Goal: Information Seeking & Learning: Learn about a topic

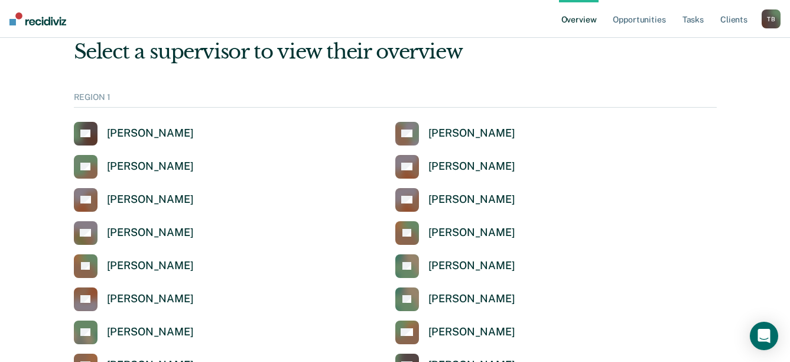
scroll to position [59, 0]
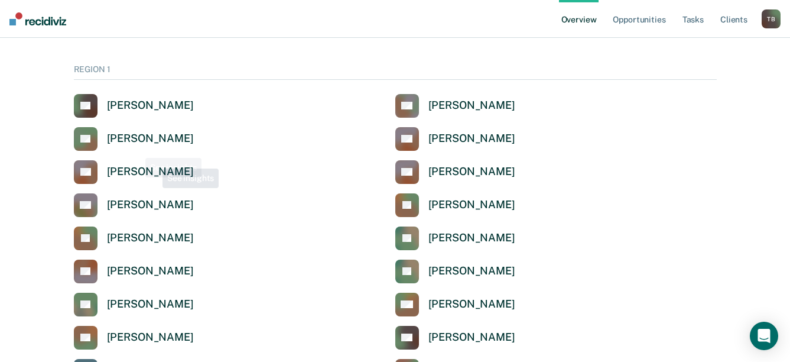
click at [124, 137] on div "[PERSON_NAME]" at bounding box center [150, 139] width 87 height 14
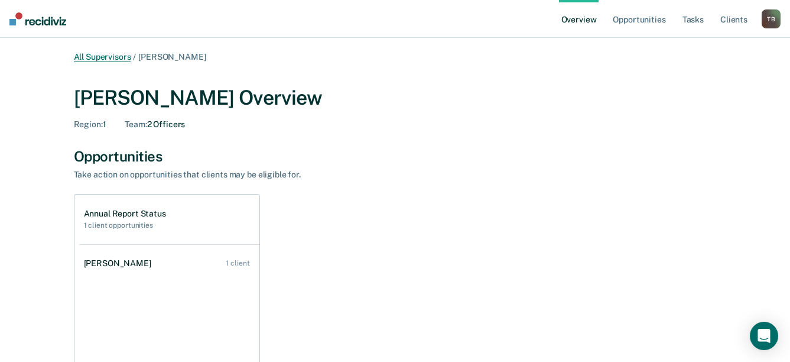
click at [109, 57] on link "All Supervisors" at bounding box center [102, 57] width 57 height 10
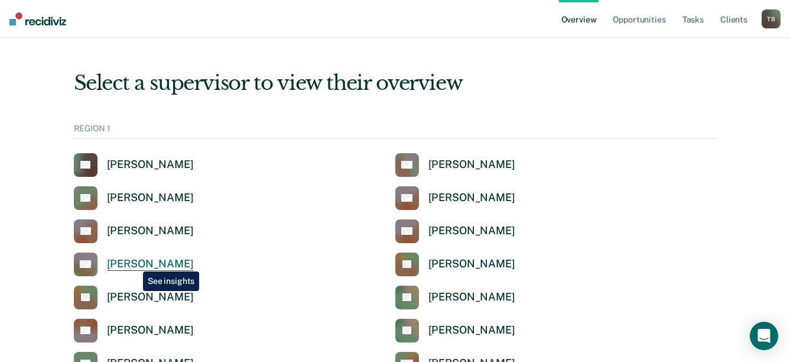
click at [134, 262] on div "[PERSON_NAME]" at bounding box center [150, 264] width 87 height 14
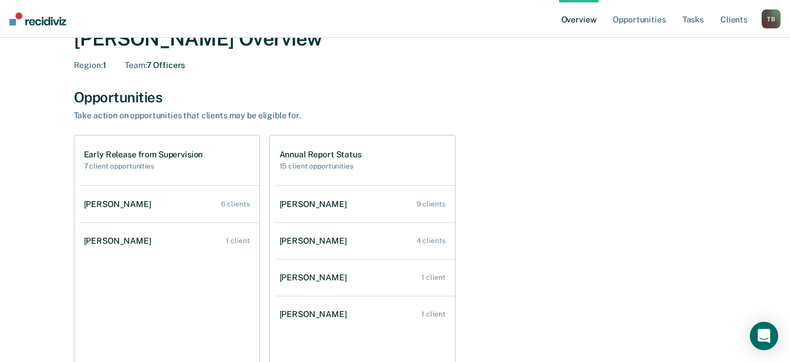
scroll to position [118, 0]
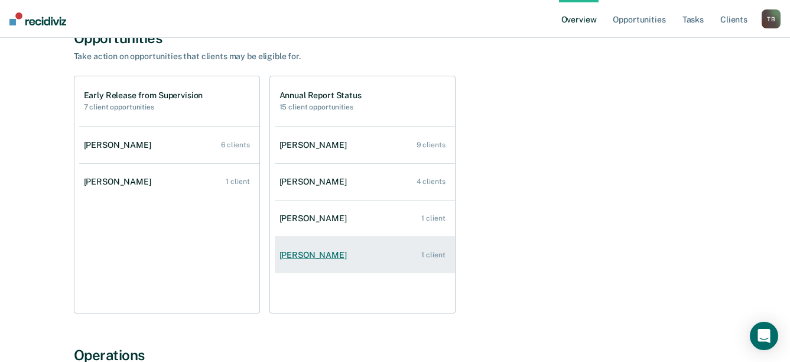
click at [321, 251] on div "[PERSON_NAME]" at bounding box center [316, 255] width 72 height 10
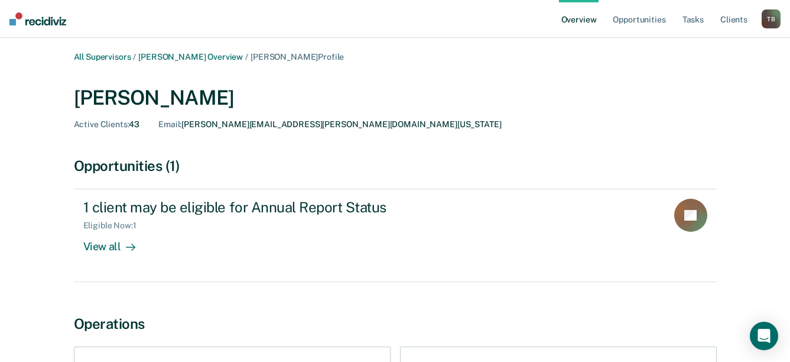
scroll to position [59, 0]
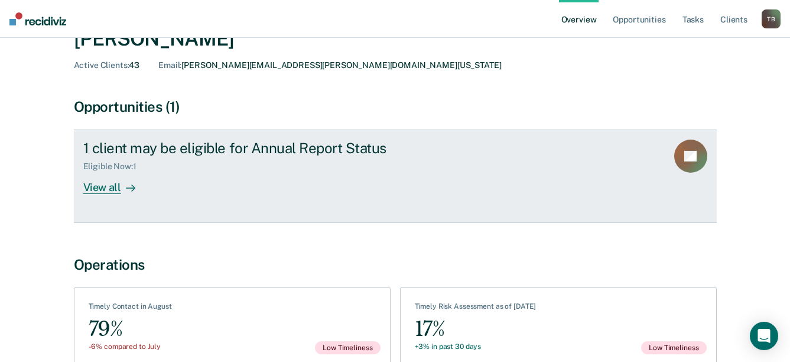
click at [102, 189] on div "View all" at bounding box center [116, 182] width 66 height 23
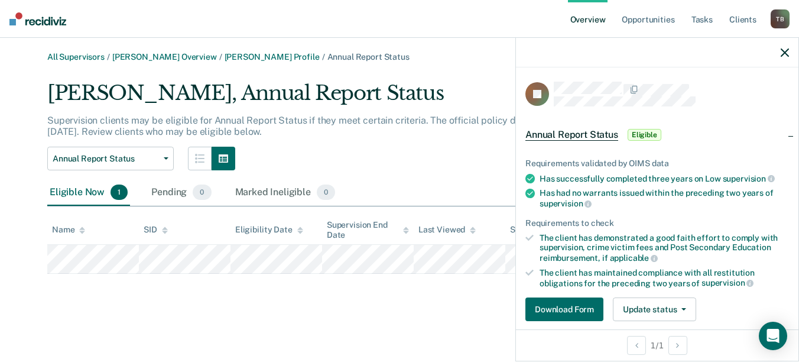
click at [781, 53] on icon "button" at bounding box center [785, 52] width 8 height 8
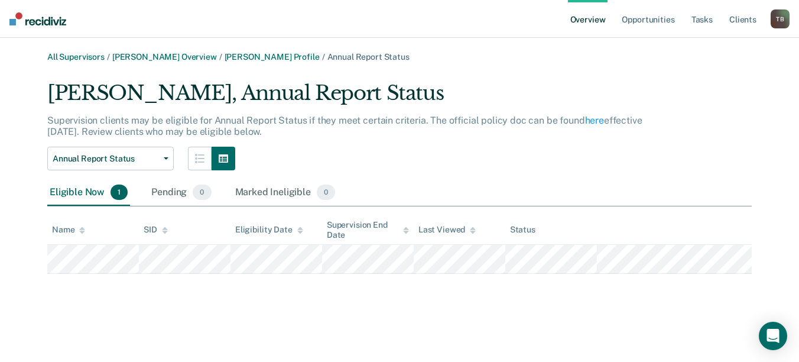
click at [243, 61] on div "All Supervisors / [PERSON_NAME] Overview / [PERSON_NAME] Profile / Annual Repor…" at bounding box center [399, 57] width 704 height 10
click at [241, 57] on link "[PERSON_NAME] Profile" at bounding box center [272, 57] width 95 height 10
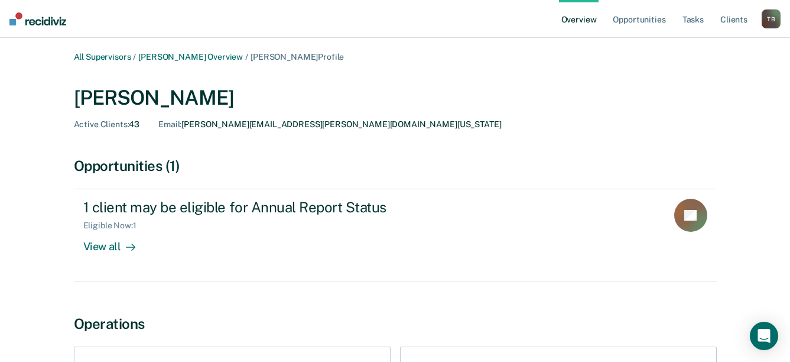
click at [174, 51] on main "All Supervisors / [PERSON_NAME] Overview / [PERSON_NAME] Profile [PERSON_NAME] …" at bounding box center [395, 261] width 790 height 447
click at [206, 57] on link "[PERSON_NAME] Overview" at bounding box center [190, 57] width 105 height 10
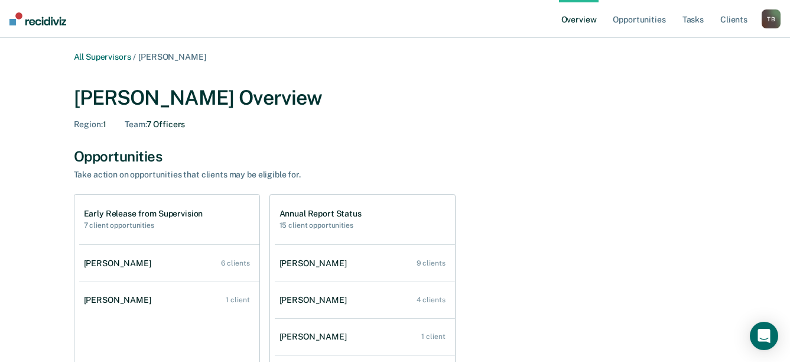
click at [163, 55] on span "[PERSON_NAME]" at bounding box center [171, 56] width 67 height 9
click at [112, 55] on link "All Supervisors" at bounding box center [102, 57] width 57 height 10
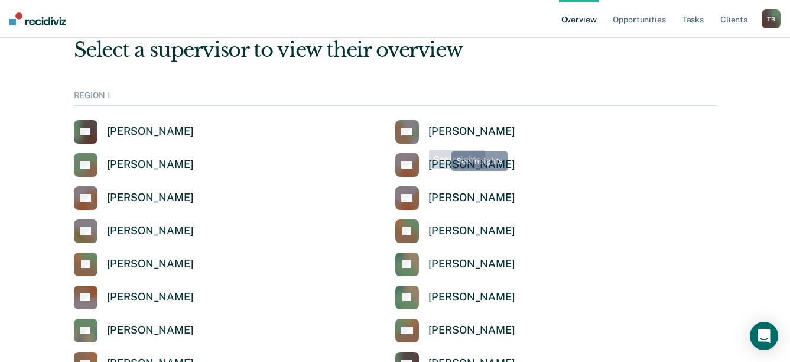
scroll to position [59, 0]
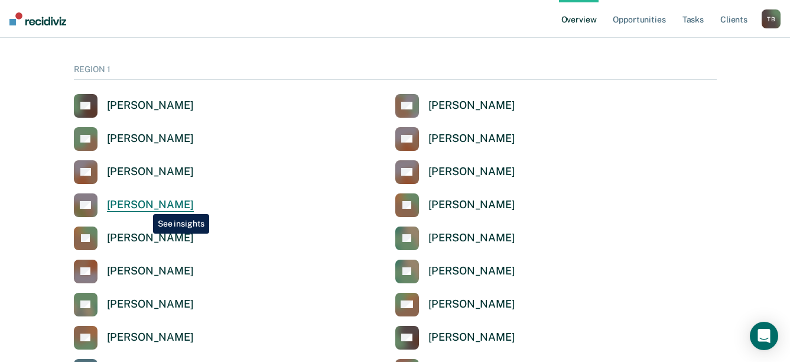
click at [144, 204] on div "[PERSON_NAME]" at bounding box center [150, 205] width 87 height 14
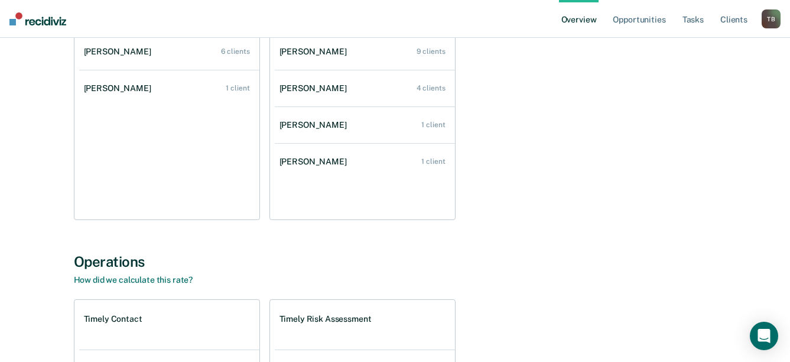
scroll to position [271, 0]
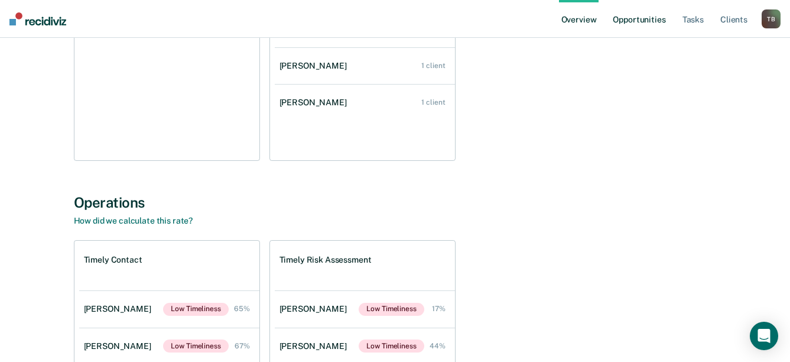
click at [639, 24] on link "Opportunities" at bounding box center [638, 19] width 57 height 38
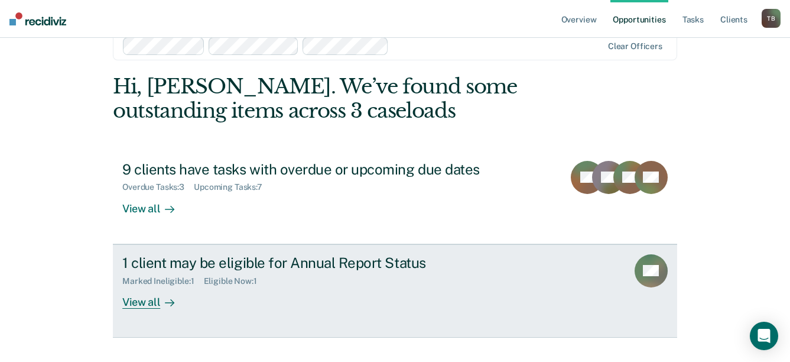
scroll to position [48, 0]
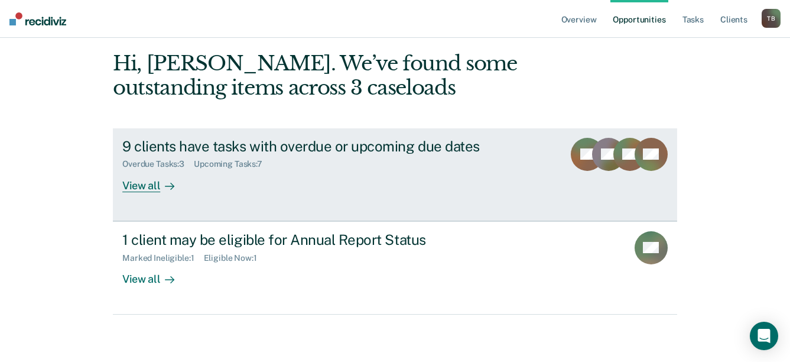
click at [143, 188] on div "View all" at bounding box center [155, 180] width 66 height 23
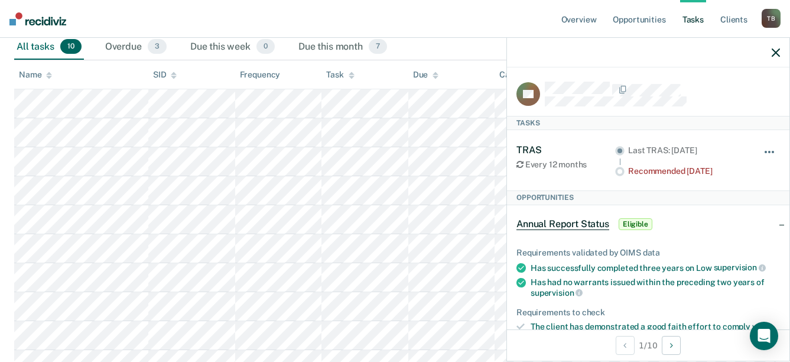
click at [772, 152] on span "button" at bounding box center [773, 152] width 2 height 2
click at [731, 147] on div "Last TRAS: [DATE]" at bounding box center [687, 150] width 119 height 10
click at [777, 50] on icon "button" at bounding box center [776, 52] width 8 height 8
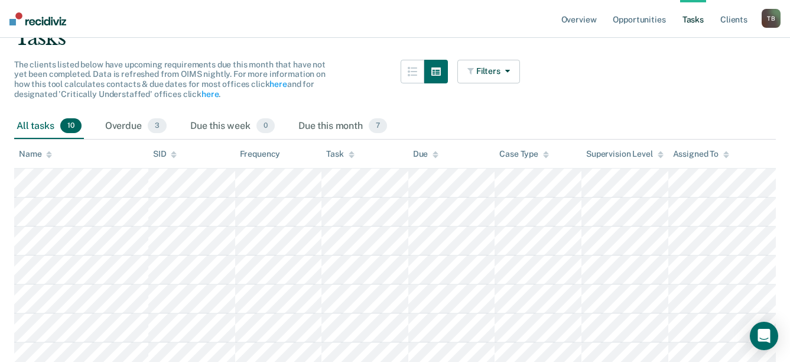
scroll to position [71, 0]
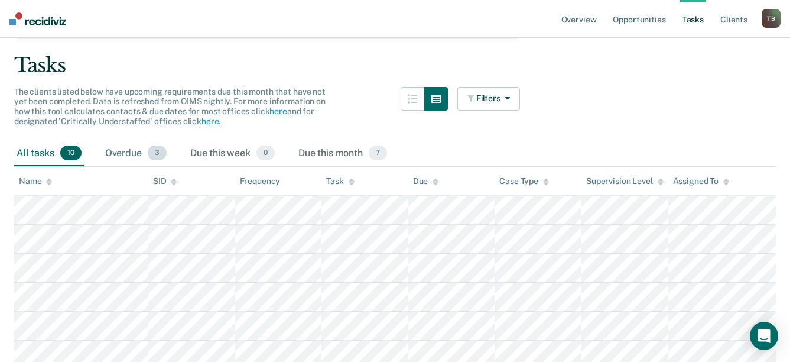
click at [135, 151] on div "Overdue 3" at bounding box center [136, 154] width 66 height 26
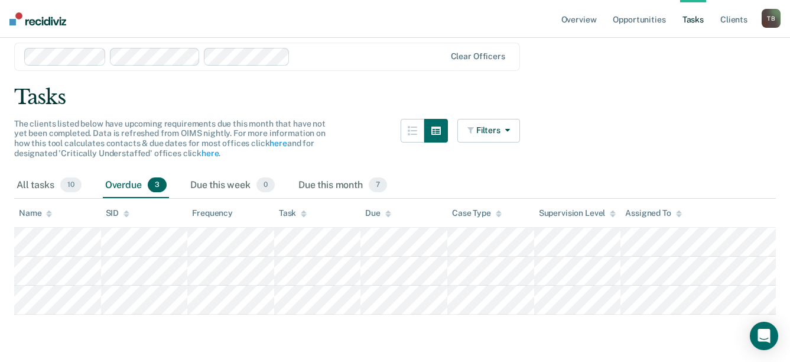
scroll to position [39, 0]
click at [348, 179] on div "Due this month 7" at bounding box center [342, 186] width 93 height 26
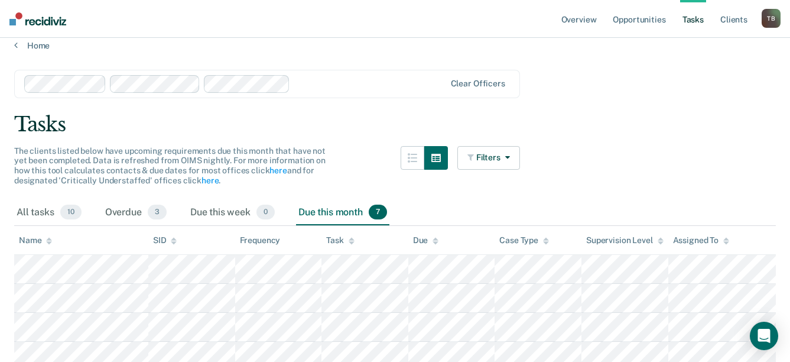
scroll to position [0, 0]
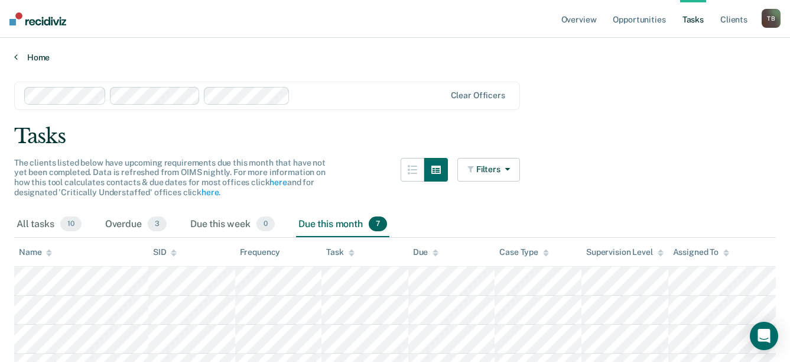
click at [30, 59] on link "Home" at bounding box center [395, 57] width 762 height 11
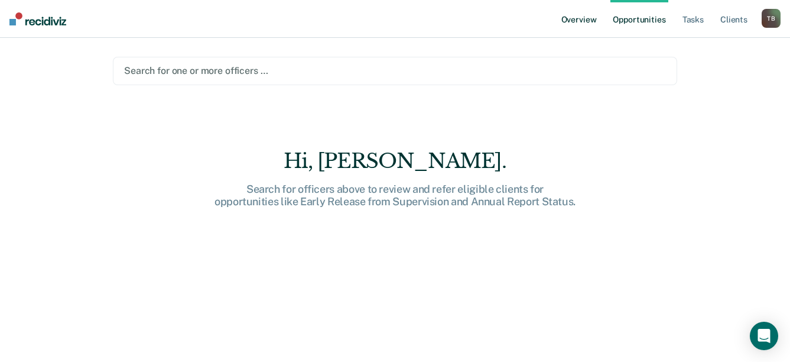
click at [581, 17] on link "Overview" at bounding box center [579, 19] width 40 height 38
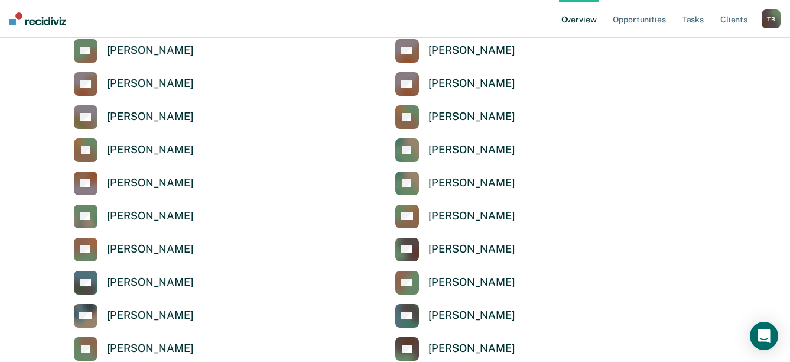
scroll to position [118, 0]
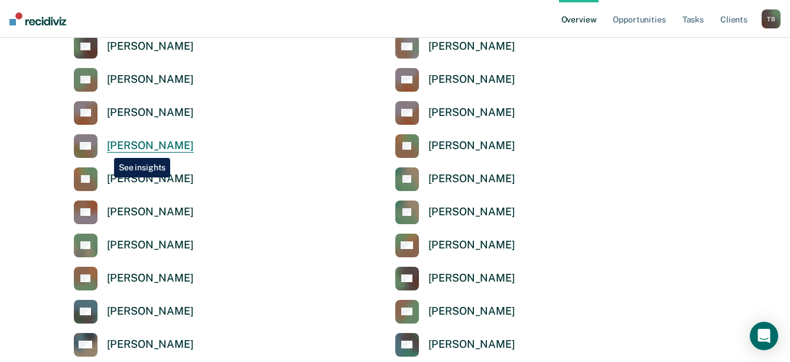
click at [107, 148] on div "[PERSON_NAME]" at bounding box center [150, 146] width 87 height 14
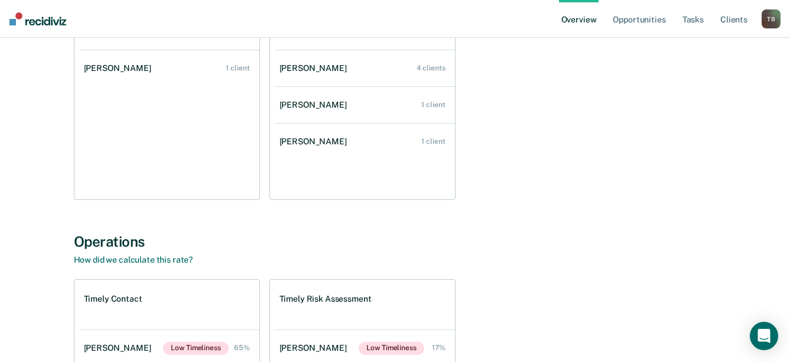
scroll to position [236, 0]
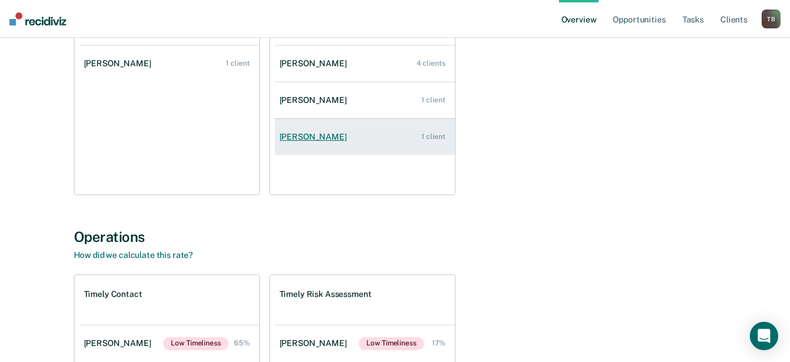
click at [308, 135] on div "[PERSON_NAME]" at bounding box center [316, 137] width 72 height 10
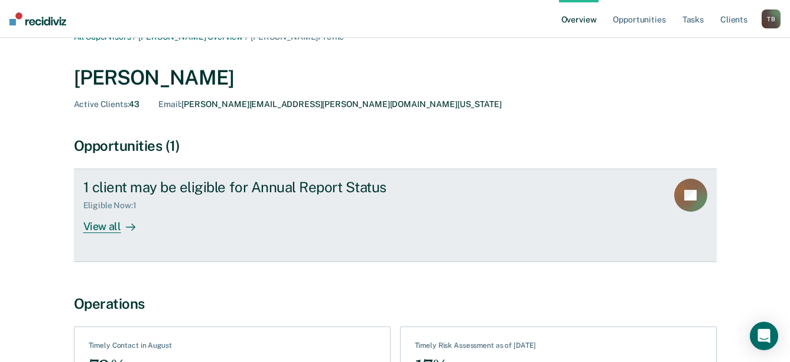
scroll to position [5, 0]
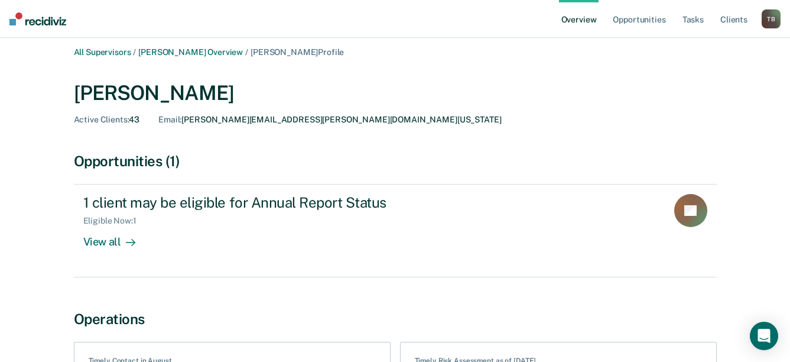
click at [123, 119] on span "Active Clients :" at bounding box center [102, 119] width 56 height 9
click at [644, 17] on link "Opportunities" at bounding box center [638, 19] width 57 height 38
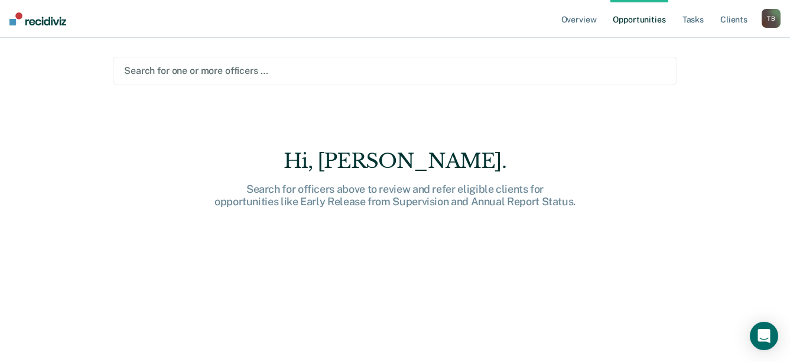
click at [271, 67] on div at bounding box center [395, 71] width 542 height 14
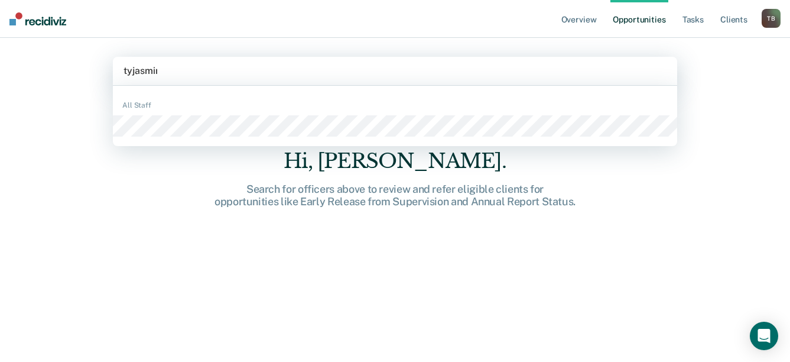
type input "tyjasmine"
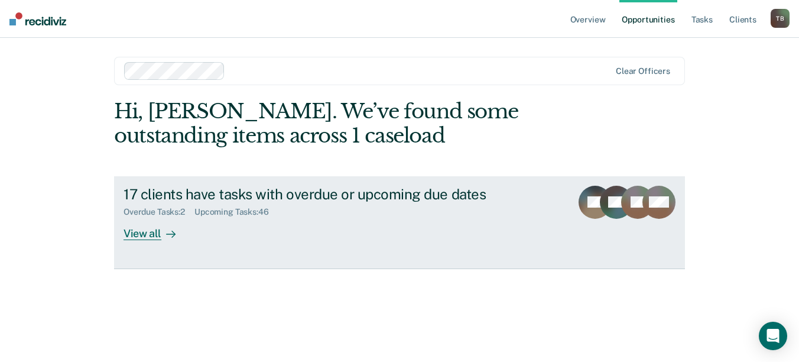
click at [145, 234] on div "View all" at bounding box center [157, 228] width 66 height 23
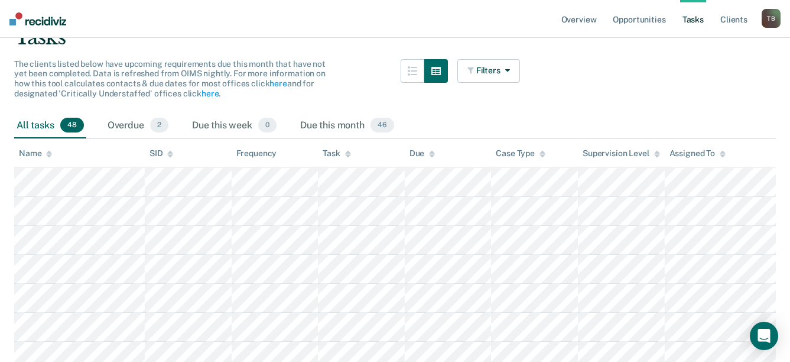
scroll to position [118, 0]
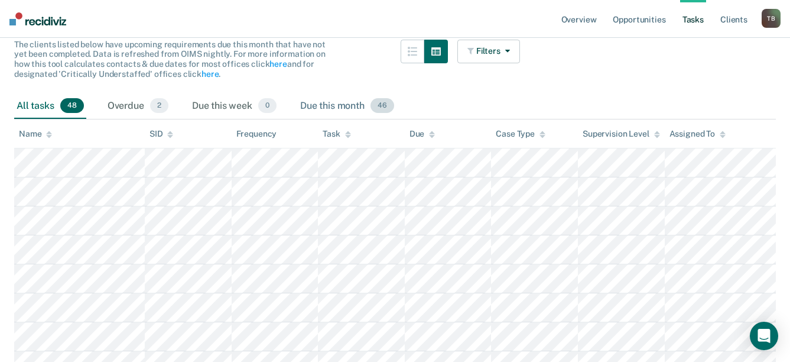
click at [334, 103] on div "Due this month 46" at bounding box center [347, 106] width 99 height 26
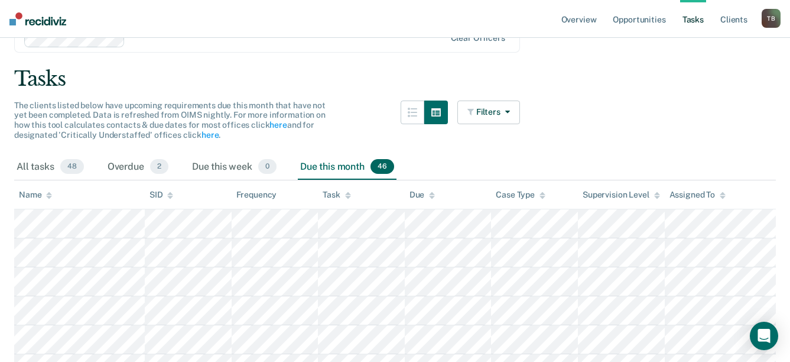
scroll to position [56, 0]
